Goal: Information Seeking & Learning: Check status

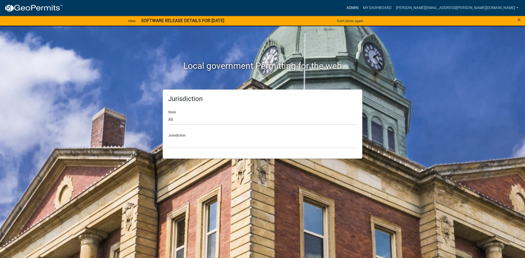
click at [360, 8] on link "Admin" at bounding box center [352, 8] width 16 height 10
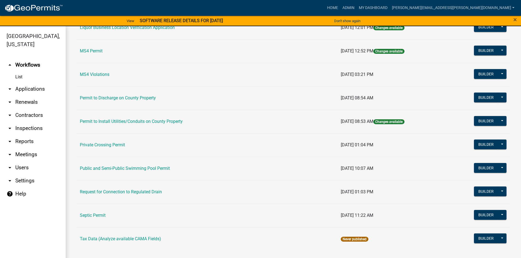
scroll to position [443, 0]
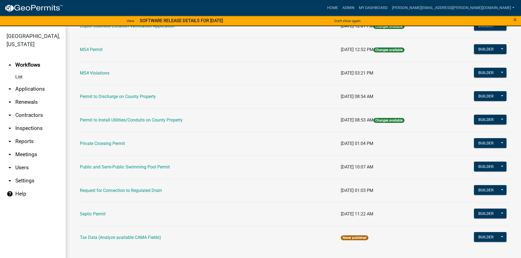
click at [95, 122] on link "Permit to Install Utilities/Conduits on County Property" at bounding box center [131, 120] width 103 height 5
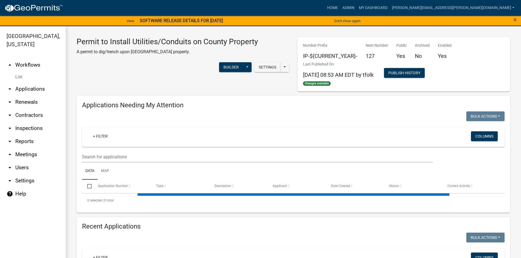
select select "1: 25"
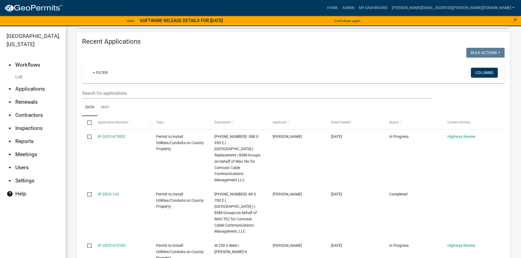
scroll to position [191, 0]
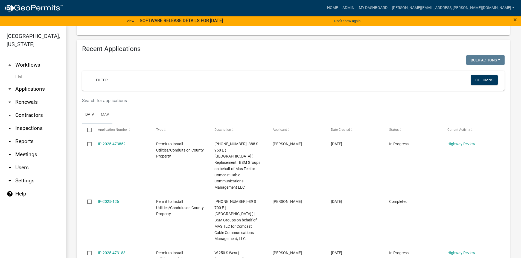
click at [106, 115] on link "Map" at bounding box center [105, 114] width 15 height 17
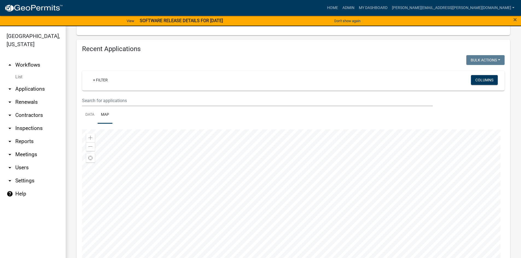
click at [380, 136] on div at bounding box center [293, 198] width 422 height 137
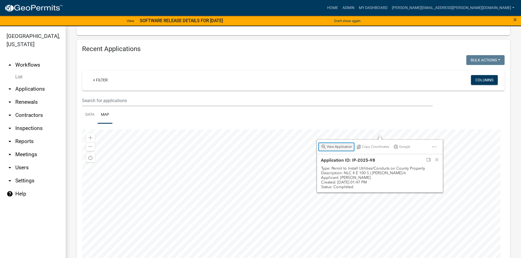
click at [337, 146] on span "View Application" at bounding box center [339, 147] width 25 height 4
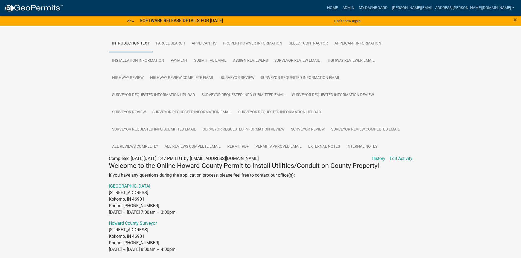
scroll to position [109, 0]
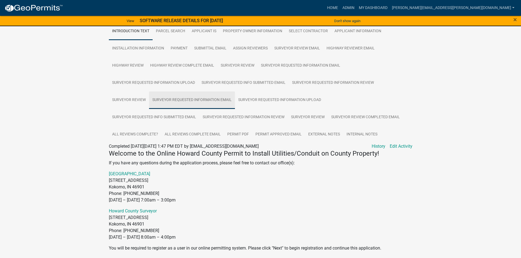
click at [182, 98] on link "Surveyor REQUESTED Information Email" at bounding box center [192, 100] width 86 height 17
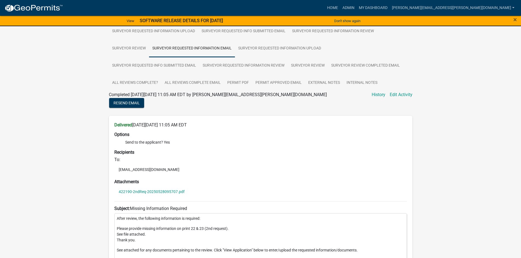
scroll to position [164, 0]
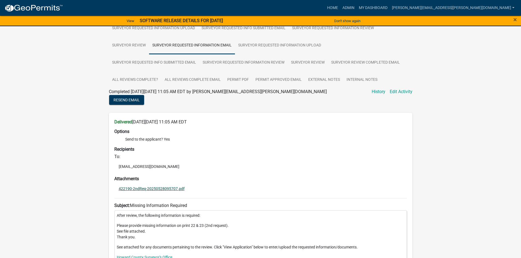
click at [174, 188] on link "422190-2ndReq-20250528095707.pdf" at bounding box center [152, 189] width 66 height 4
click at [313, 61] on link "Surveyor Review" at bounding box center [308, 62] width 40 height 17
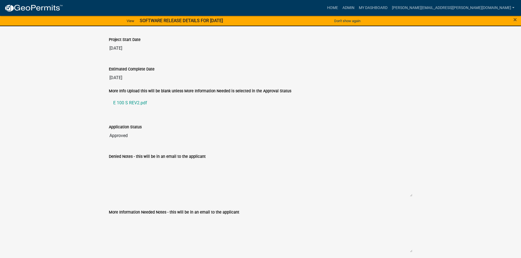
scroll to position [1121, 0]
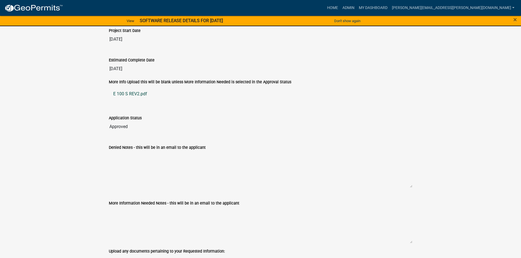
click at [127, 92] on link "E 100 S REV2.pdf" at bounding box center [260, 93] width 303 height 13
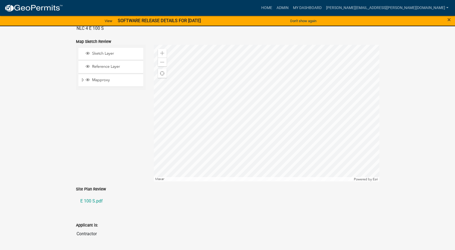
scroll to position [0, 0]
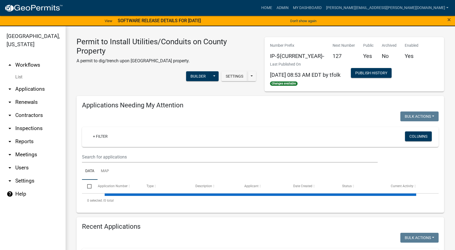
select select "1: 25"
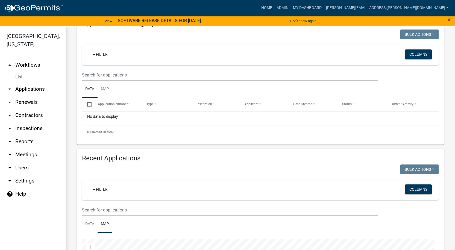
scroll to position [191, 0]
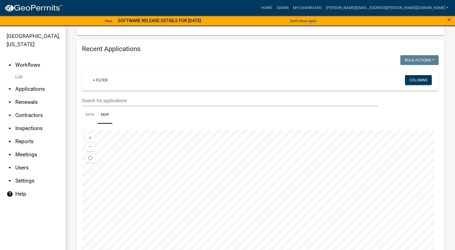
click at [283, 141] on div at bounding box center [260, 198] width 357 height 137
